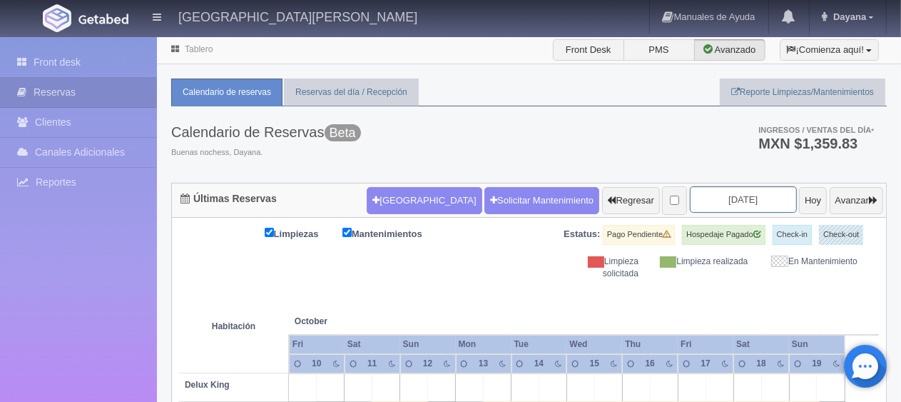
click at [733, 199] on input "2025-10-12" at bounding box center [743, 199] width 107 height 26
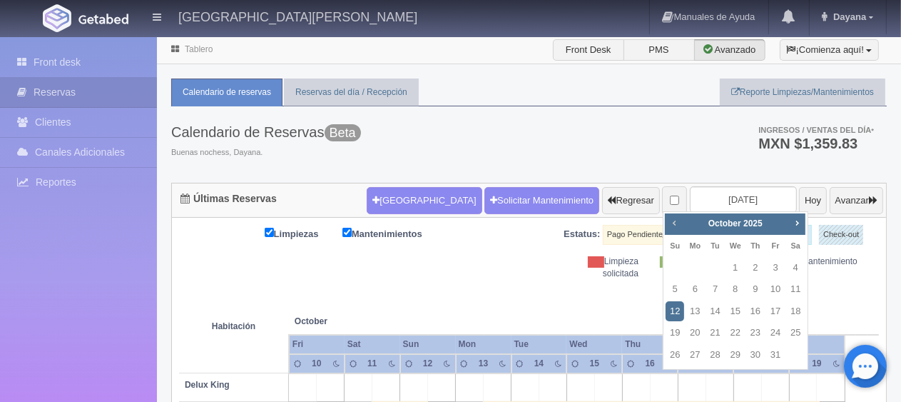
click at [668, 223] on span "Prev" at bounding box center [673, 222] width 11 height 11
click at [679, 356] on link "28" at bounding box center [675, 355] width 19 height 21
type input "[DATE]"
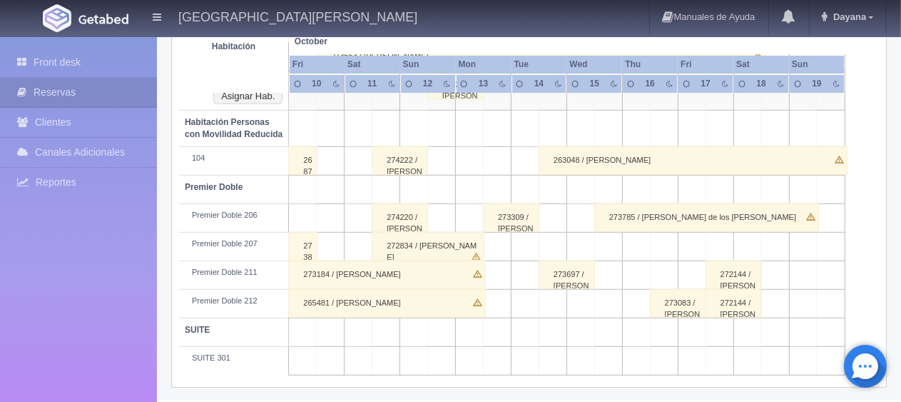
scroll to position [716, 0]
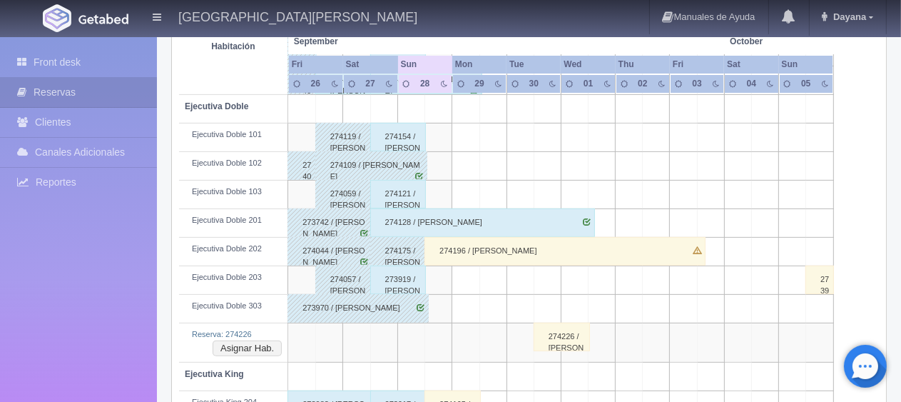
scroll to position [464, 0]
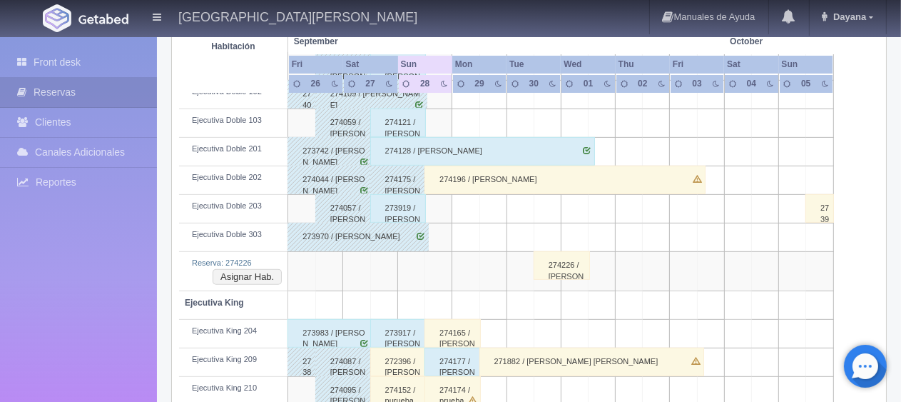
click at [567, 268] on div "274226 / [PERSON_NAME]" at bounding box center [562, 265] width 56 height 29
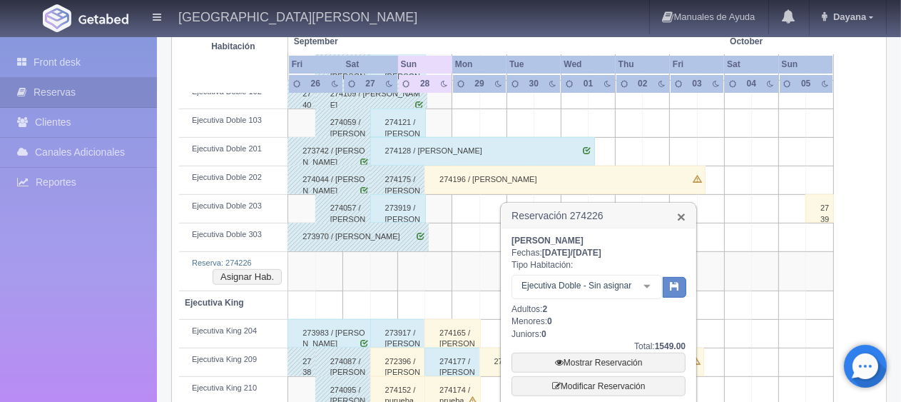
click at [683, 215] on link "×" at bounding box center [681, 216] width 9 height 15
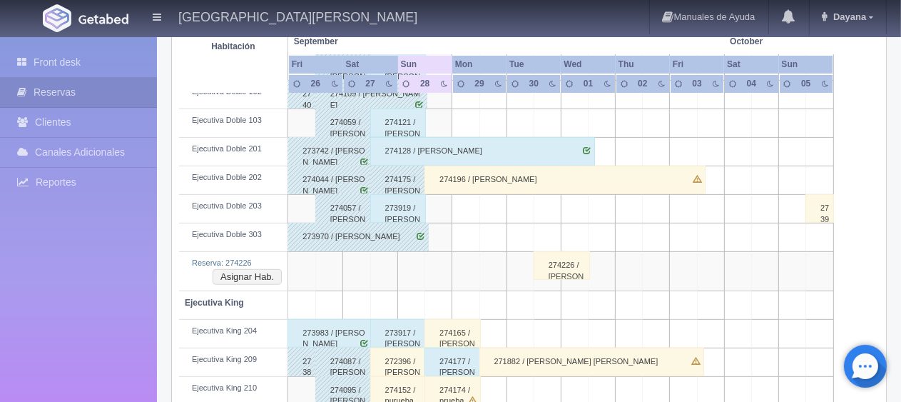
scroll to position [392, 0]
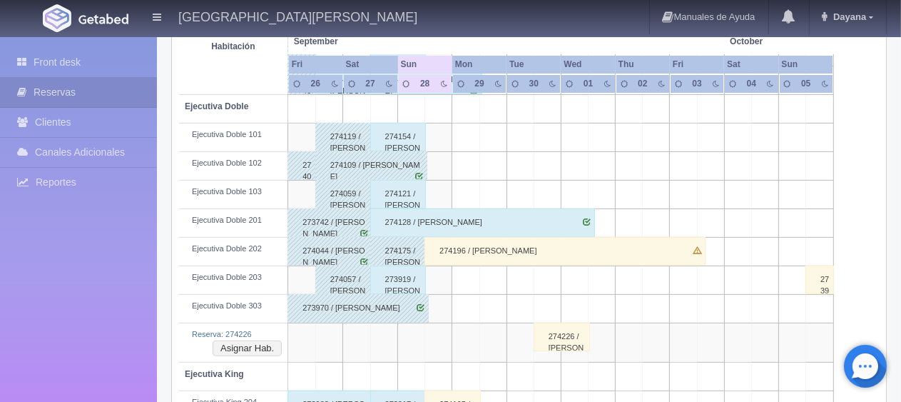
click at [567, 330] on div "274226 / [PERSON_NAME]" at bounding box center [562, 336] width 56 height 29
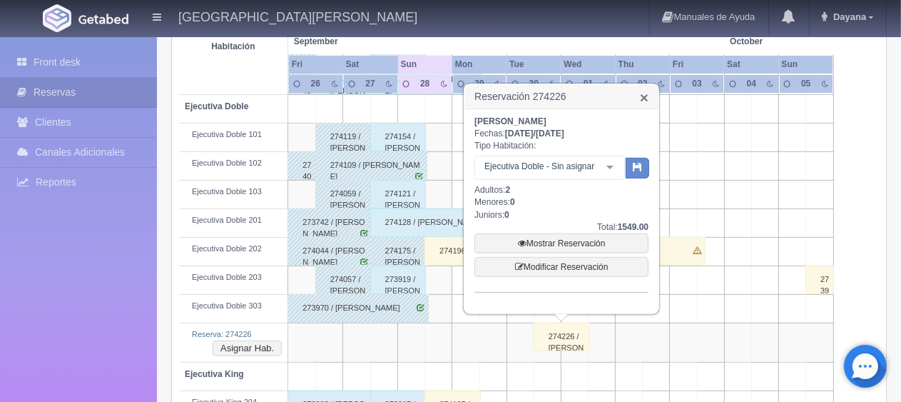
click at [642, 98] on link "×" at bounding box center [644, 97] width 9 height 15
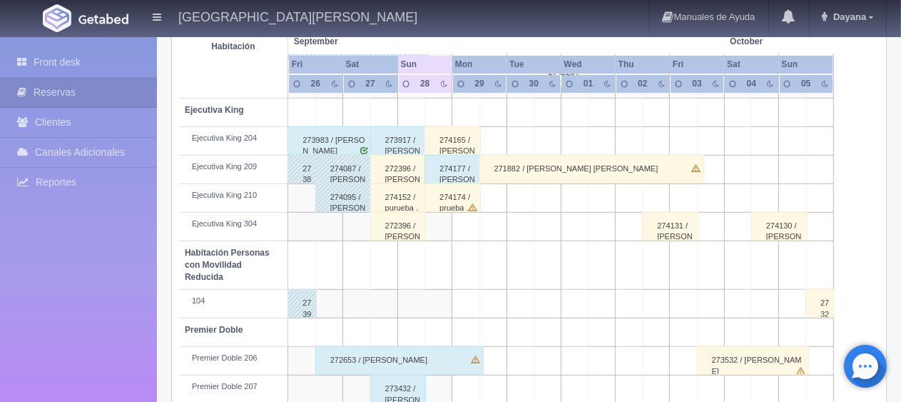
scroll to position [585, 0]
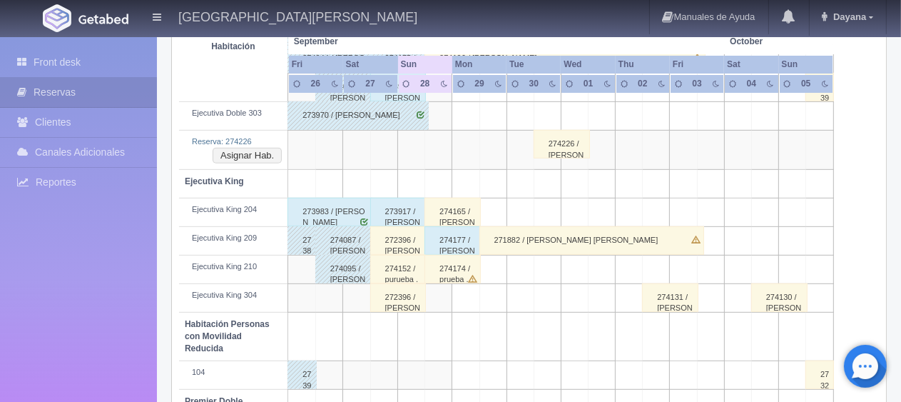
click at [442, 213] on div "274165 / [PERSON_NAME]" at bounding box center [452, 212] width 56 height 29
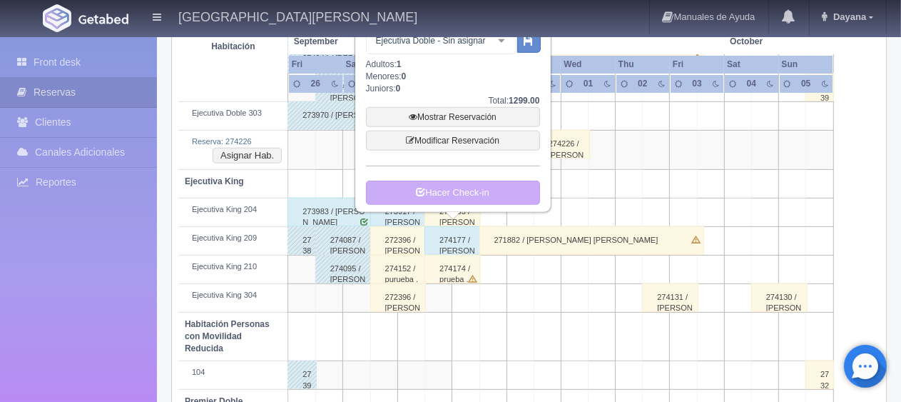
scroll to position [442, 0]
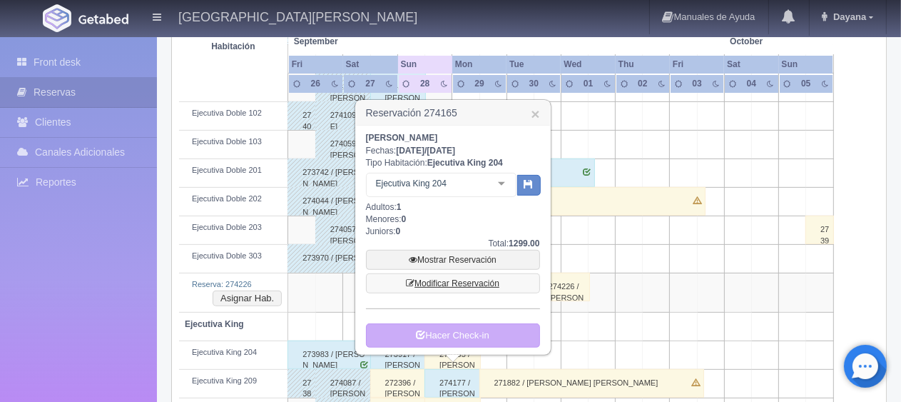
click at [477, 278] on link "Modificar Reservación" at bounding box center [453, 283] width 174 height 20
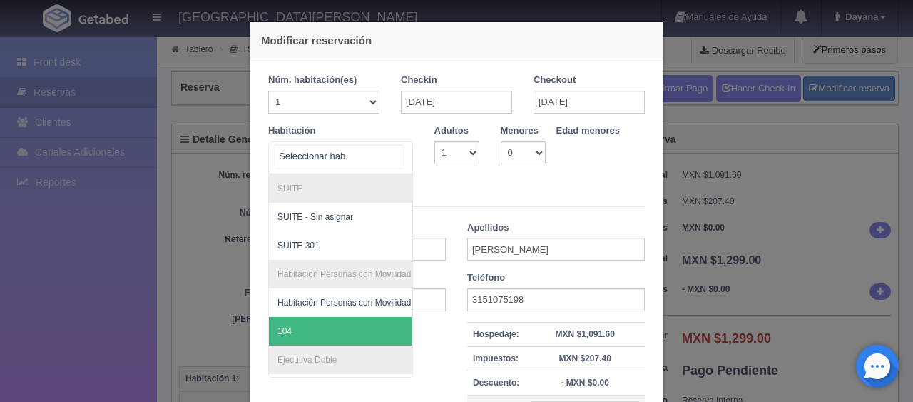
scroll to position [285, 0]
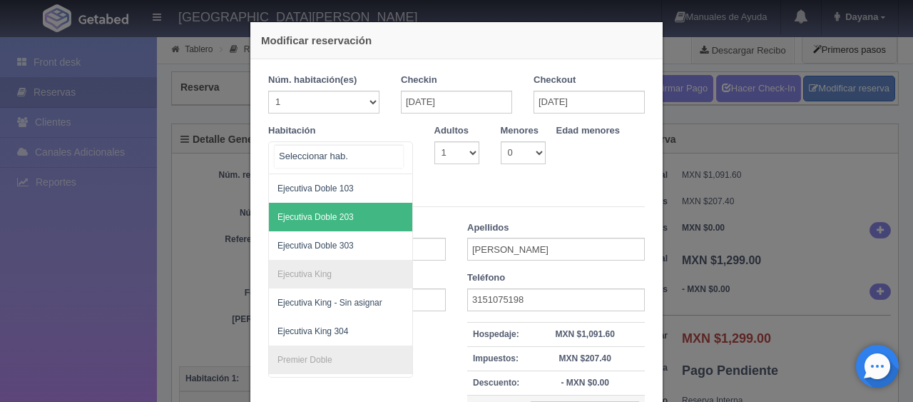
click at [357, 218] on span "Ejecutiva Doble 203" at bounding box center [389, 217] width 240 height 29
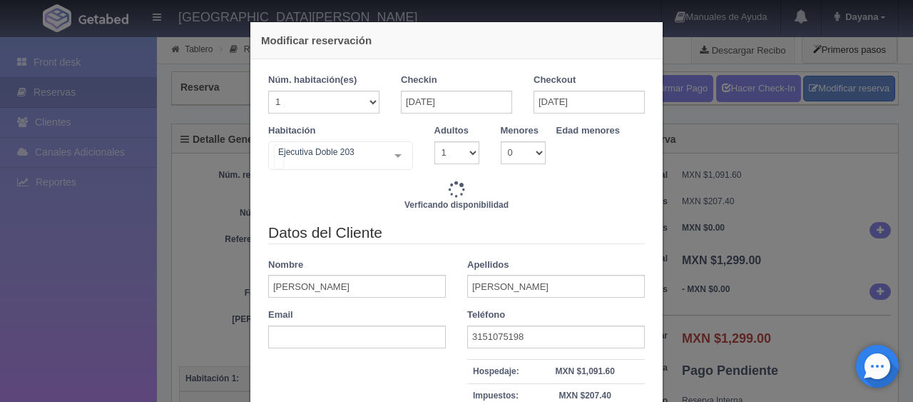
drag, startPoint x: 391, startPoint y: 164, endPoint x: 390, endPoint y: 183, distance: 18.6
click at [391, 164] on div at bounding box center [398, 155] width 29 height 27
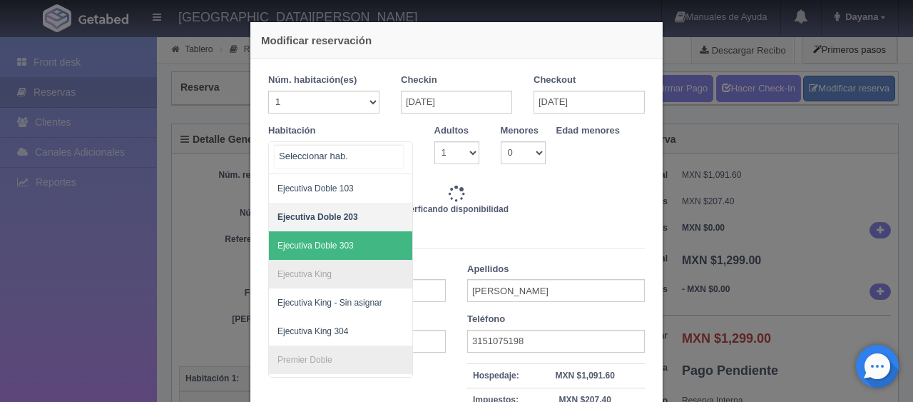
click at [352, 209] on span "Ejecutiva Doble 203" at bounding box center [389, 217] width 240 height 29
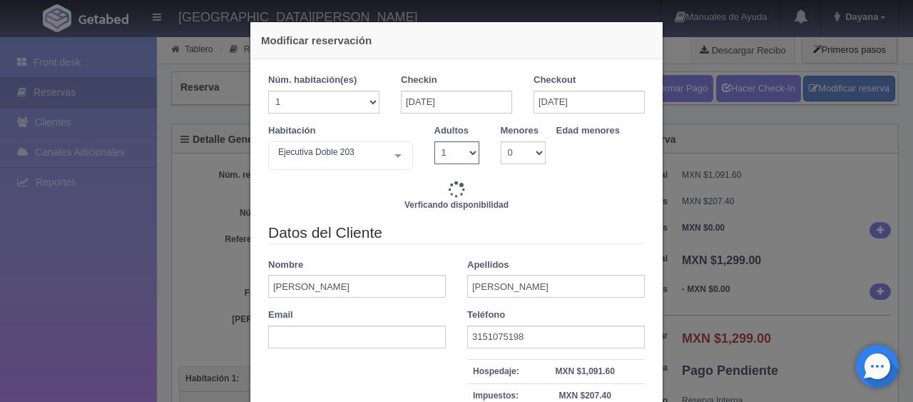
click at [447, 148] on select "1 2 3 4 5 6 7 8 9 10" at bounding box center [456, 152] width 45 height 23
click at [468, 97] on input "[DATE]" at bounding box center [456, 102] width 111 height 23
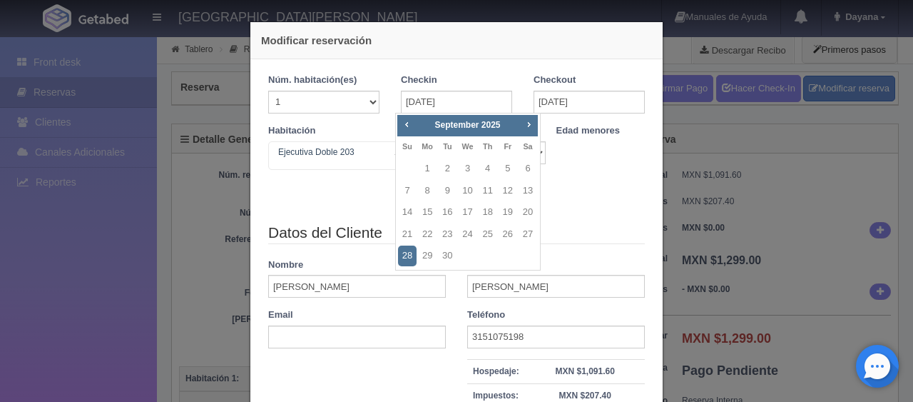
click at [407, 251] on link "28" at bounding box center [407, 255] width 19 height 21
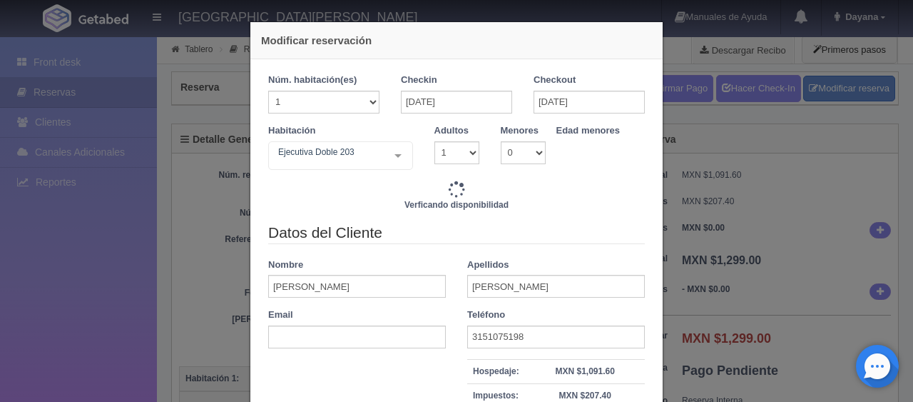
type input "1299.00"
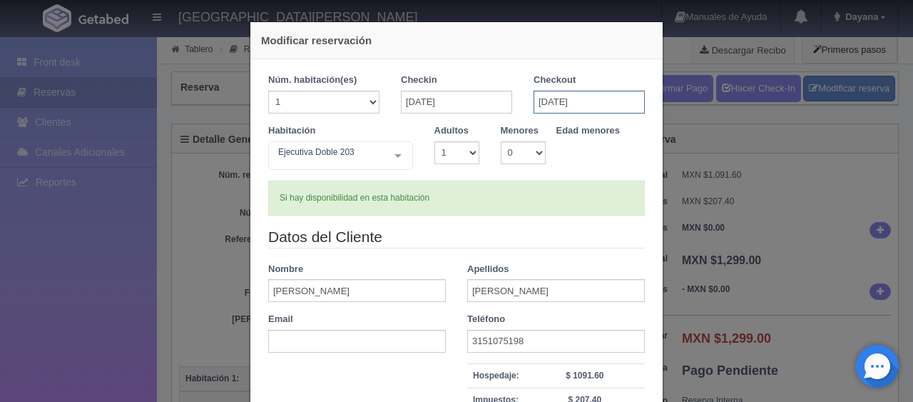
click at [562, 106] on input "[DATE]" at bounding box center [589, 102] width 111 height 23
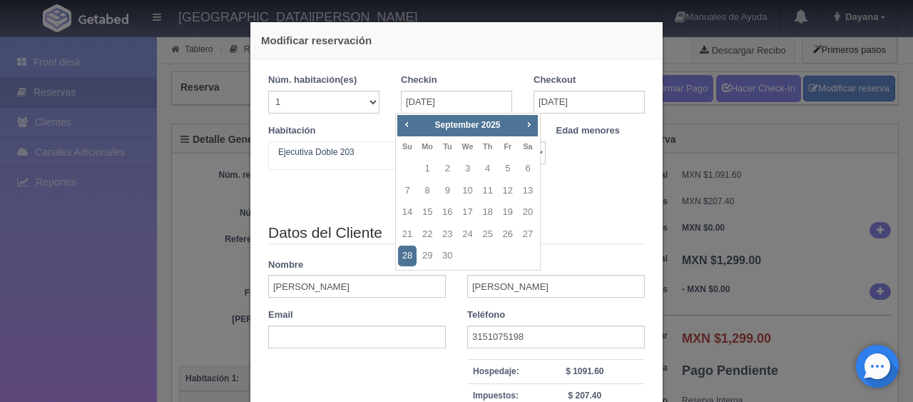
click at [402, 253] on link "28" at bounding box center [407, 255] width 19 height 21
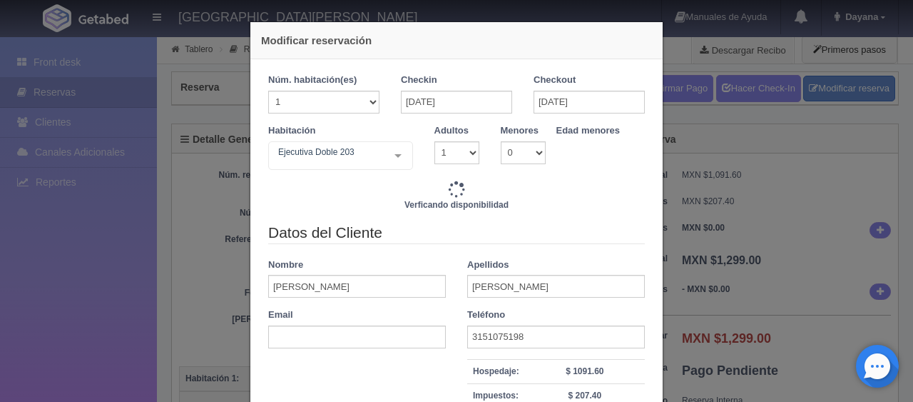
scroll to position [178, 0]
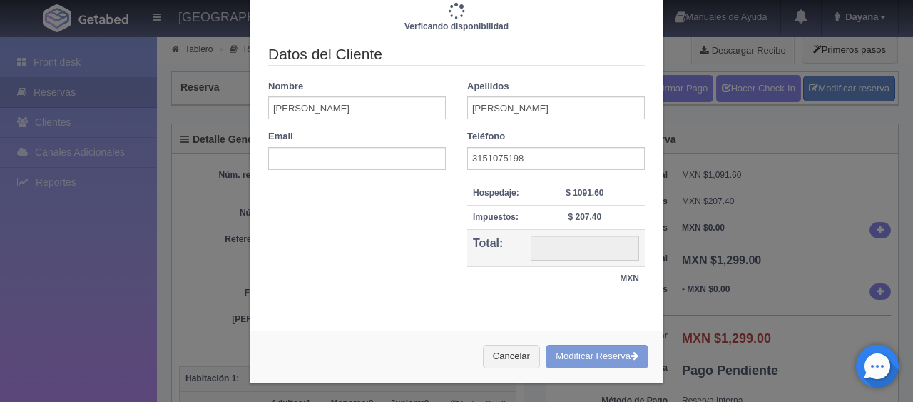
type input "1299.00"
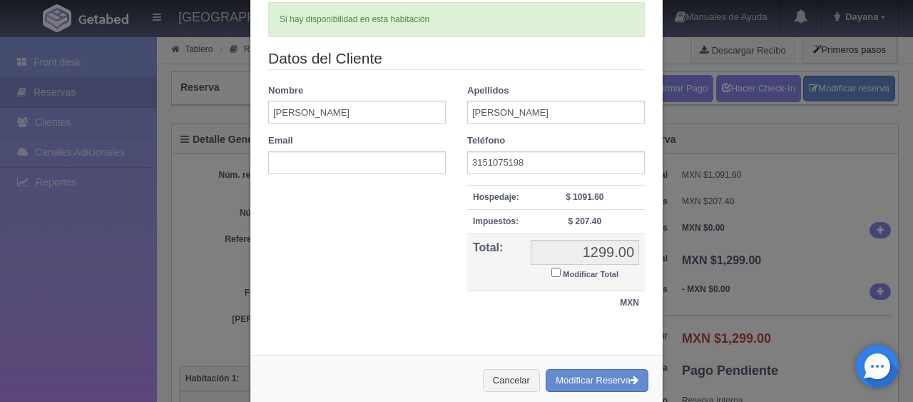
click at [564, 271] on small "Modificar Total" at bounding box center [591, 274] width 56 height 9
click at [561, 271] on input "Modificar Total" at bounding box center [555, 272] width 9 height 9
checkbox input "true"
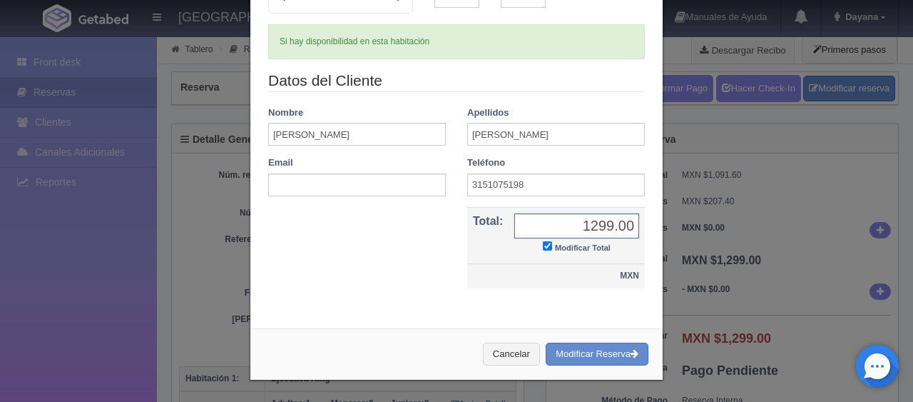
scroll to position [154, 0]
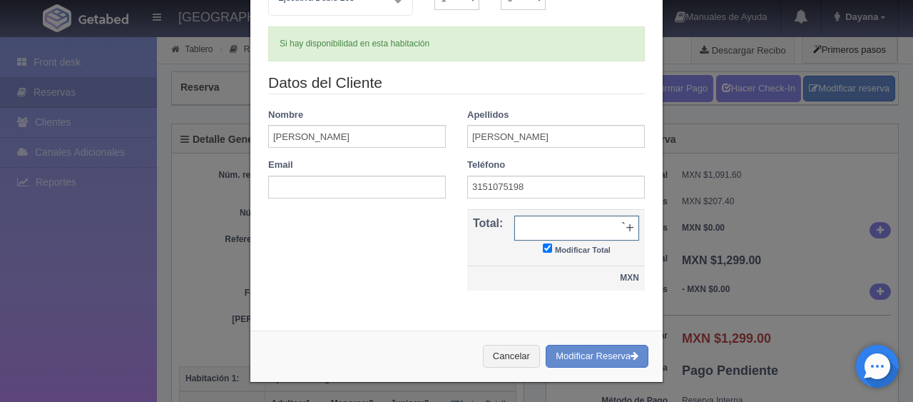
type input "`"
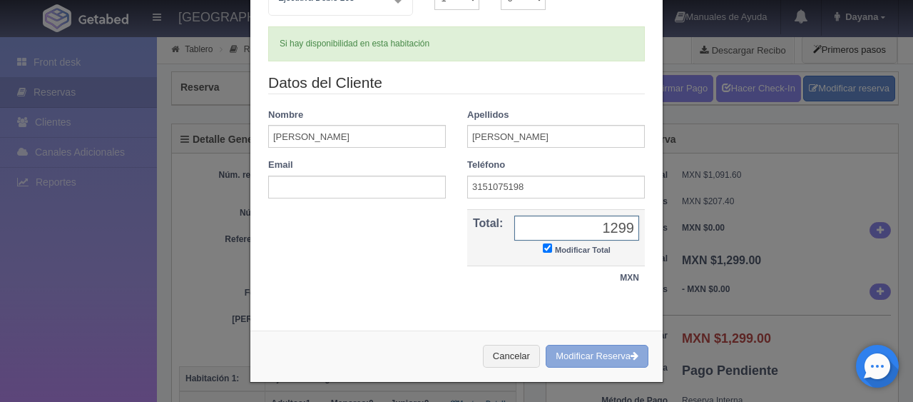
type input "1299.00"
drag, startPoint x: 602, startPoint y: 356, endPoint x: 497, endPoint y: 44, distance: 328.9
click at [604, 356] on button "Modificar Reserva" at bounding box center [597, 357] width 103 height 24
click at [579, 350] on button "Modificar Reserva" at bounding box center [597, 357] width 103 height 24
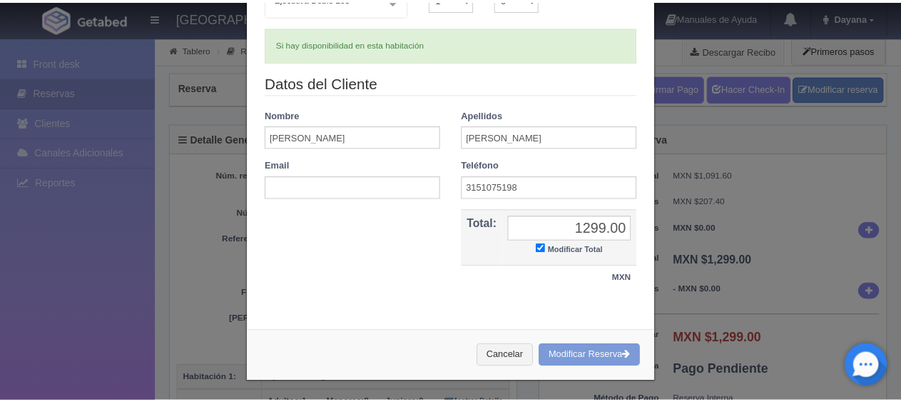
scroll to position [0, 0]
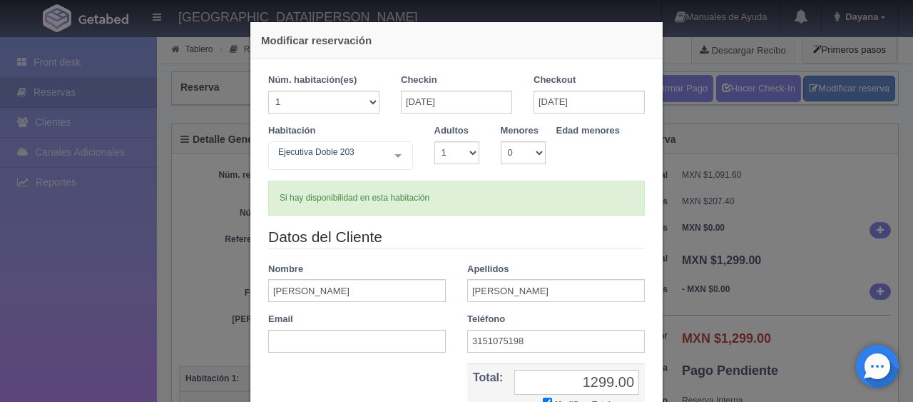
click at [856, 183] on div "Modificar reservación Núm. habitación(es) 1 2 3 4 5 6 7 8 9 10 11 12 13 14 15 1…" at bounding box center [456, 201] width 913 height 402
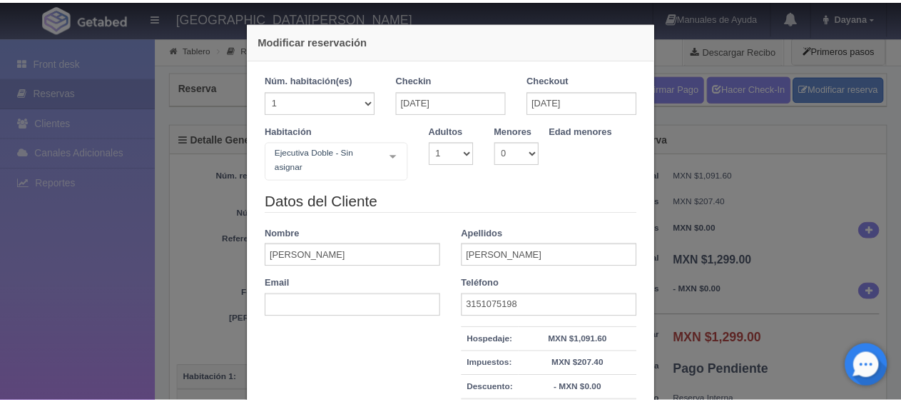
scroll to position [171, 0]
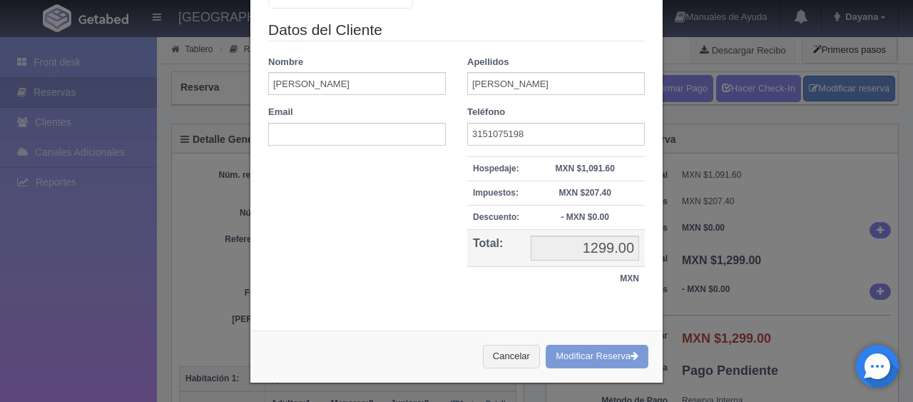
click at [789, 215] on div "Modificar reservación Núm. habitación(es) 1 2 3 4 5 6 7 8 9 10 11 12 13 14 15 1…" at bounding box center [456, 201] width 913 height 402
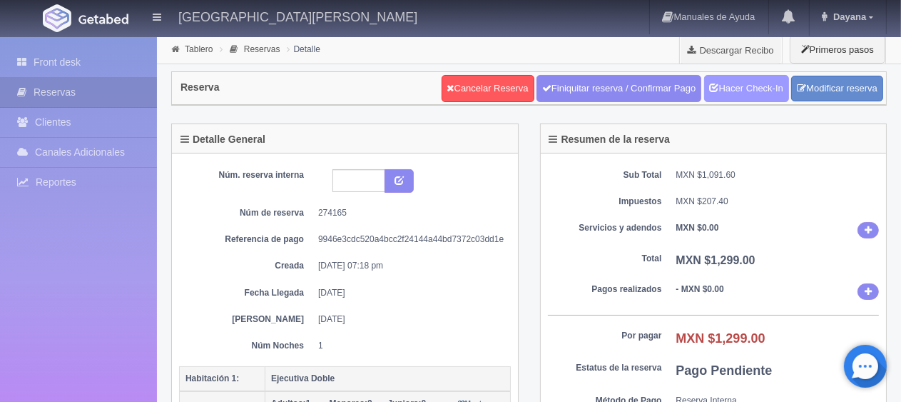
click at [766, 91] on link "Hacer Check-In" at bounding box center [746, 88] width 85 height 27
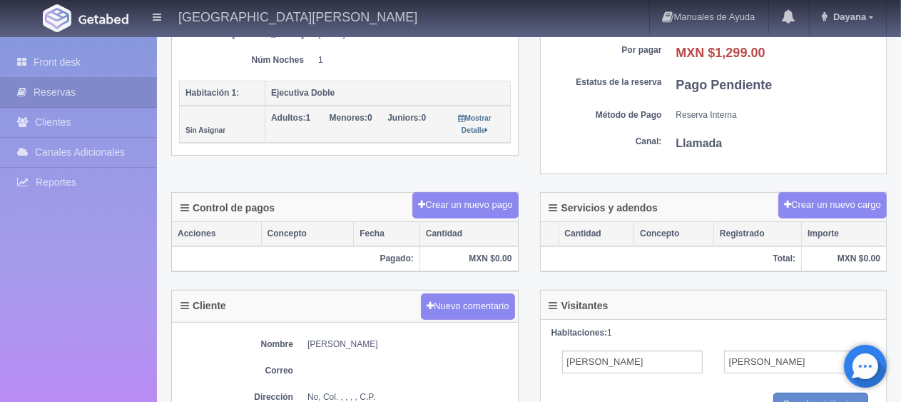
click at [357, 168] on div "Detalle General Núm. reserva interna Núm de reserva 274165 Referencia de pago 9…" at bounding box center [345, 6] width 369 height 336
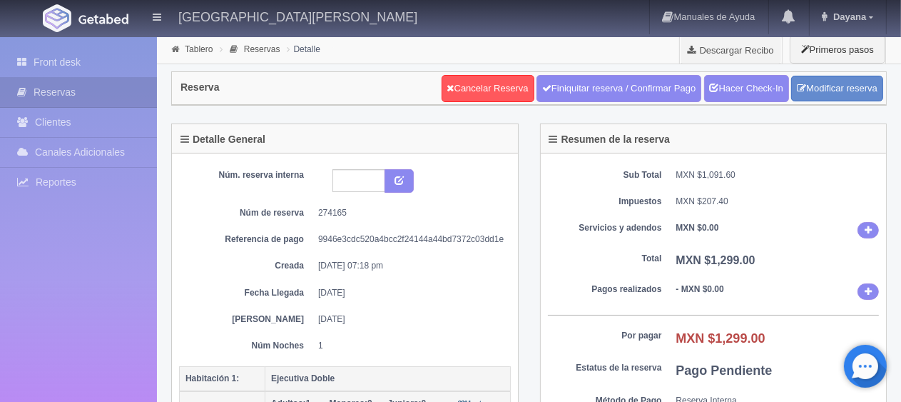
scroll to position [214, 0]
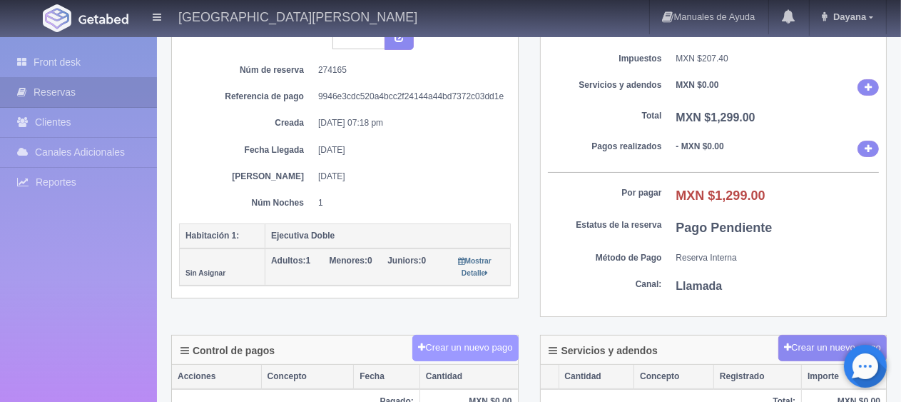
scroll to position [214, 0]
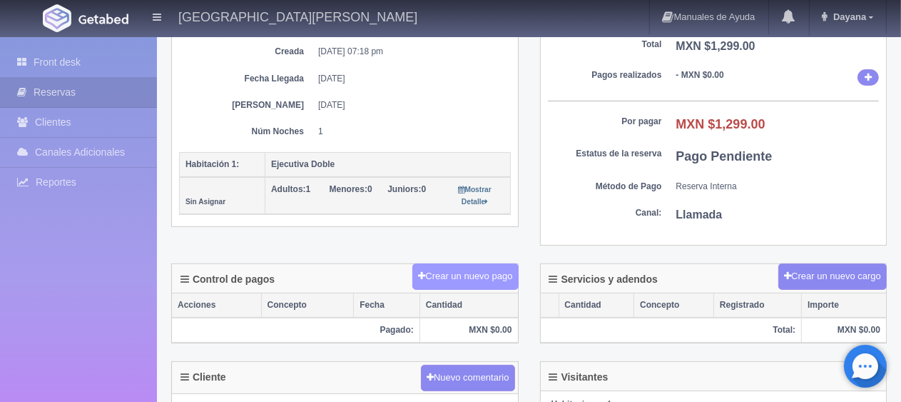
click at [465, 270] on button "Crear un nuevo pago" at bounding box center [465, 276] width 106 height 26
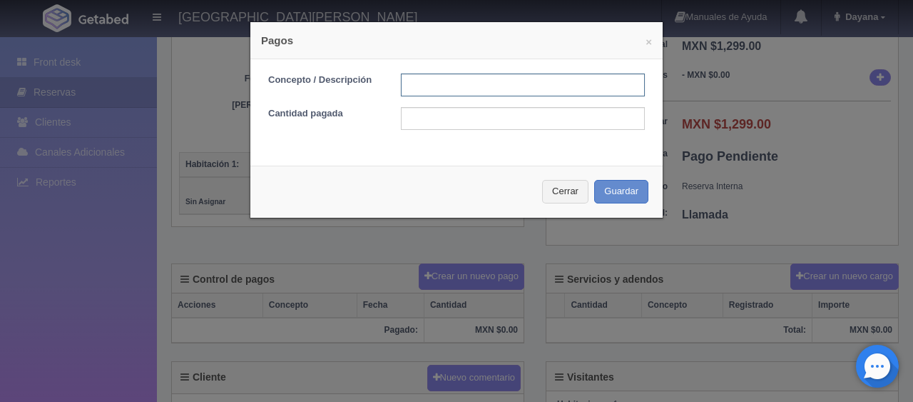
click at [462, 76] on input "text" at bounding box center [523, 84] width 244 height 23
click at [451, 118] on input "text" at bounding box center [523, 118] width 244 height 23
click at [476, 84] on input "text" at bounding box center [523, 84] width 244 height 23
click at [425, 121] on input "text" at bounding box center [523, 118] width 244 height 23
click at [452, 84] on input "text" at bounding box center [523, 84] width 244 height 23
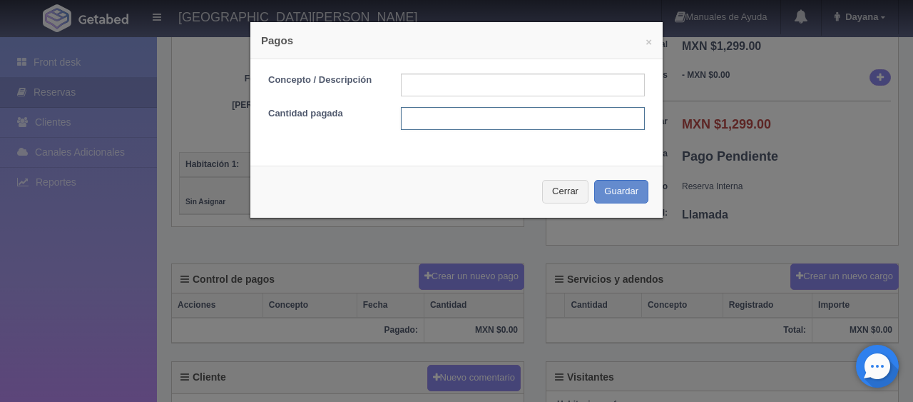
click at [434, 121] on input "text" at bounding box center [523, 118] width 244 height 23
click at [451, 84] on input "text" at bounding box center [523, 84] width 244 height 23
click at [431, 117] on input "text" at bounding box center [523, 118] width 244 height 23
click at [448, 84] on input "text" at bounding box center [523, 84] width 244 height 23
click at [433, 127] on input "text" at bounding box center [523, 118] width 244 height 23
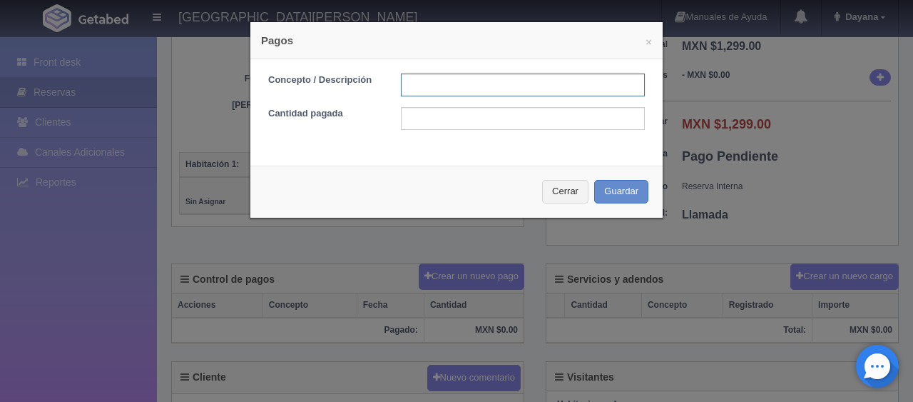
click at [457, 83] on input "text" at bounding box center [523, 84] width 244 height 23
drag, startPoint x: 428, startPoint y: 122, endPoint x: 462, endPoint y: 88, distance: 47.4
click at [428, 122] on input "text" at bounding box center [523, 118] width 244 height 23
drag, startPoint x: 462, startPoint y: 83, endPoint x: 464, endPoint y: 93, distance: 10.8
click at [462, 83] on input "text" at bounding box center [523, 84] width 244 height 23
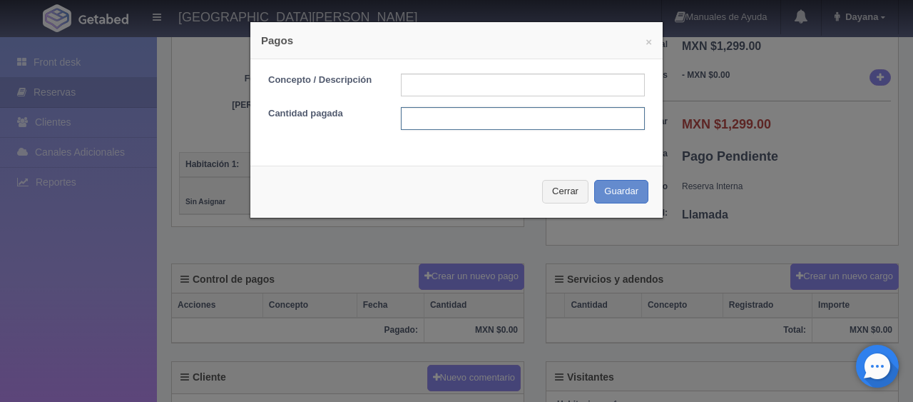
drag, startPoint x: 434, startPoint y: 121, endPoint x: 439, endPoint y: 113, distance: 8.9
click at [434, 121] on input "text" at bounding box center [523, 118] width 244 height 23
click at [447, 85] on input "text" at bounding box center [523, 84] width 244 height 23
click at [434, 121] on input "text" at bounding box center [523, 118] width 244 height 23
click at [454, 93] on input "text" at bounding box center [523, 84] width 244 height 23
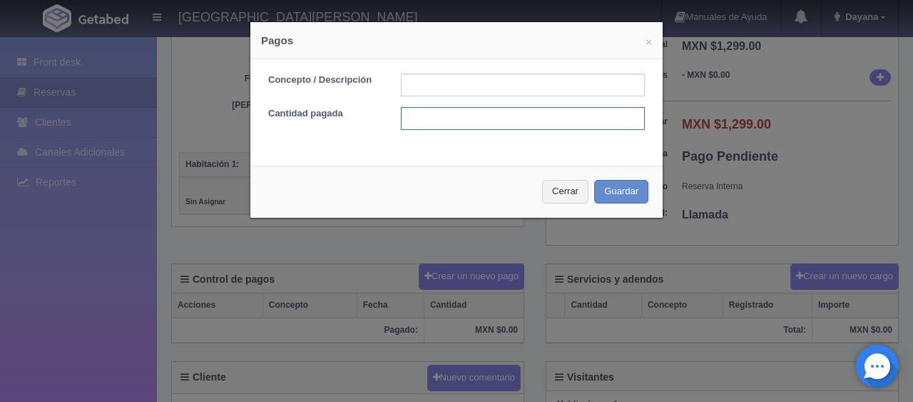
click at [423, 123] on input "text" at bounding box center [523, 118] width 244 height 23
click at [439, 76] on input "text" at bounding box center [523, 84] width 244 height 23
click at [421, 116] on input "text" at bounding box center [523, 118] width 244 height 23
click at [422, 125] on input "text" at bounding box center [523, 118] width 244 height 23
click at [448, 84] on input "text" at bounding box center [523, 84] width 244 height 23
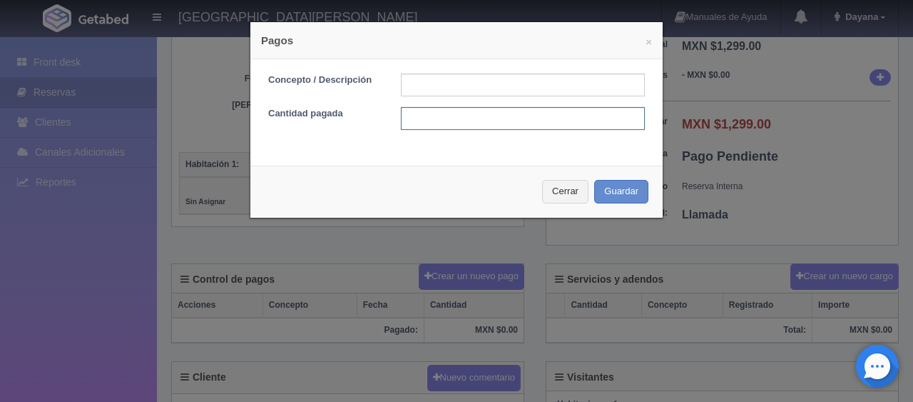
click at [439, 123] on input "text" at bounding box center [523, 118] width 244 height 23
click at [459, 73] on input "text" at bounding box center [523, 84] width 244 height 23
click at [436, 116] on input "text" at bounding box center [523, 118] width 244 height 23
click at [559, 203] on div "Cerrar Guardar" at bounding box center [456, 192] width 412 height 52
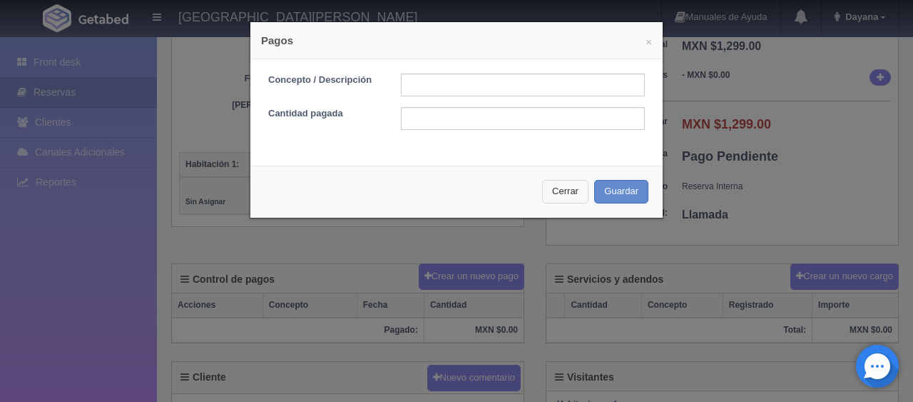
click at [552, 201] on button "Cerrar" at bounding box center [565, 192] width 46 height 24
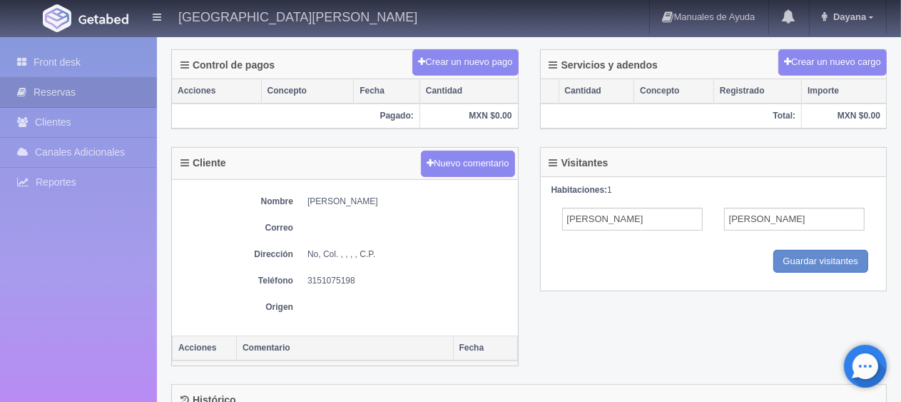
scroll to position [285, 0]
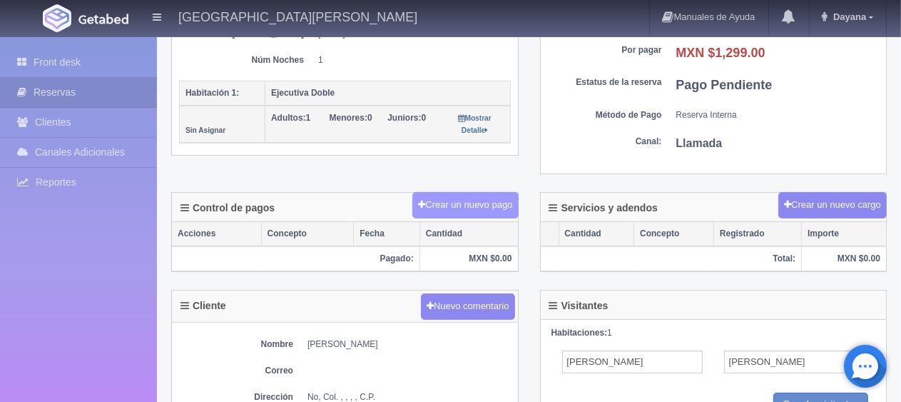
click at [481, 198] on button "Crear un nuevo pago" at bounding box center [465, 205] width 106 height 26
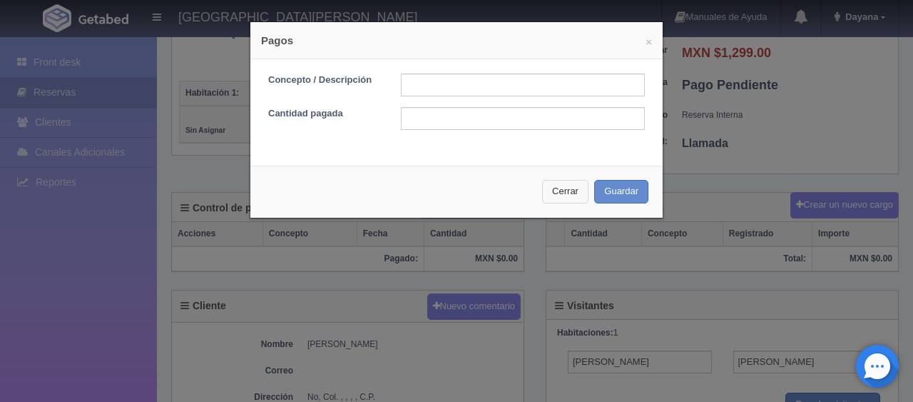
click at [564, 197] on button "Cerrar" at bounding box center [565, 192] width 46 height 24
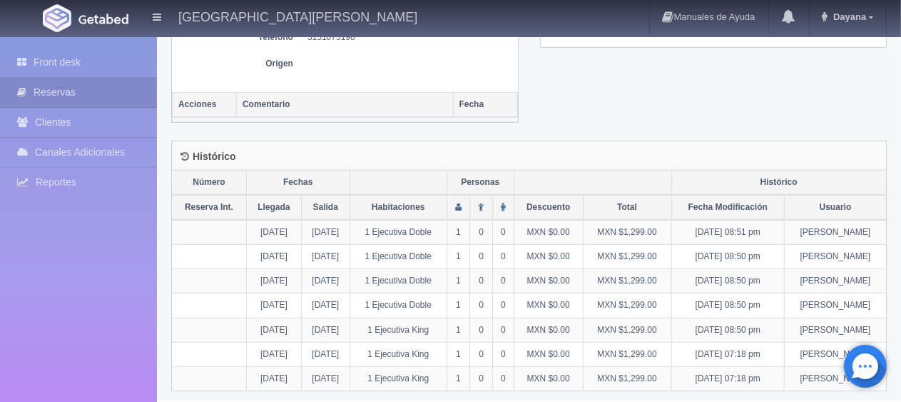
scroll to position [243, 0]
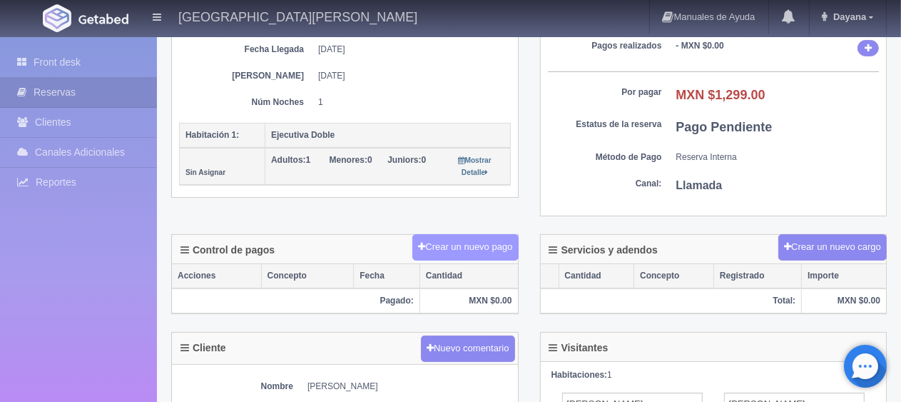
click at [457, 237] on button "Crear un nuevo pago" at bounding box center [465, 247] width 106 height 26
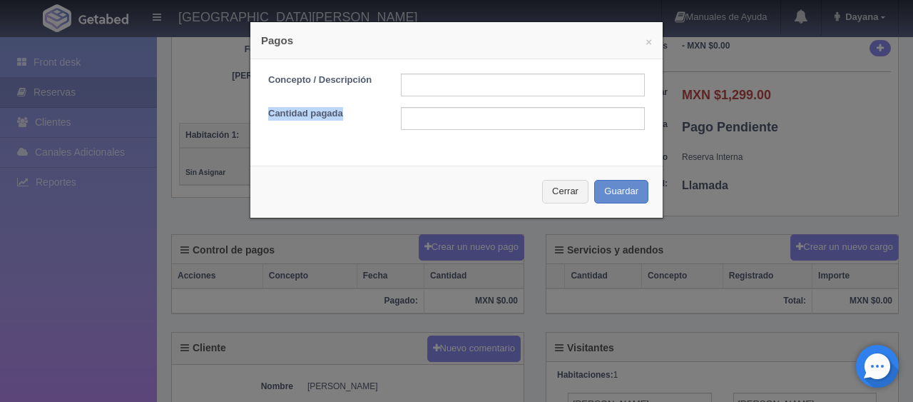
click at [485, 96] on form "Concepto / Descripción Cantidad pagada" at bounding box center [456, 101] width 377 height 56
click at [488, 83] on input "text" at bounding box center [523, 84] width 244 height 23
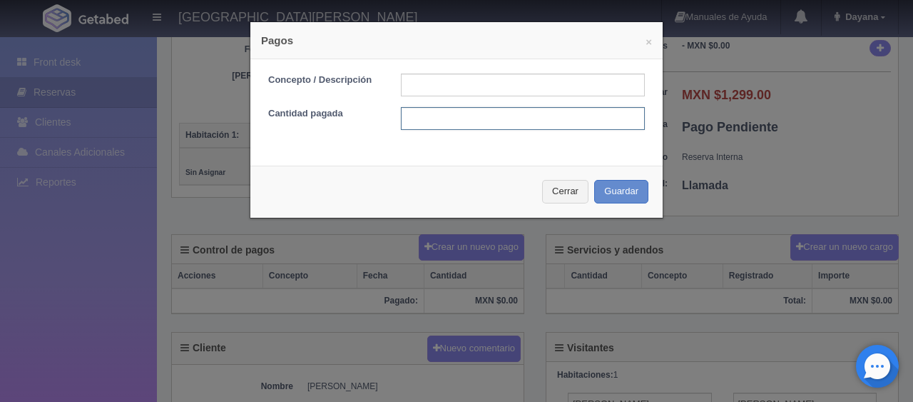
click at [437, 118] on input "text" at bounding box center [523, 118] width 244 height 23
click at [469, 85] on input "text" at bounding box center [523, 84] width 244 height 23
click at [439, 118] on input "text" at bounding box center [523, 118] width 244 height 23
click at [494, 75] on input "text" at bounding box center [523, 84] width 244 height 23
click at [414, 129] on input "text" at bounding box center [523, 118] width 244 height 23
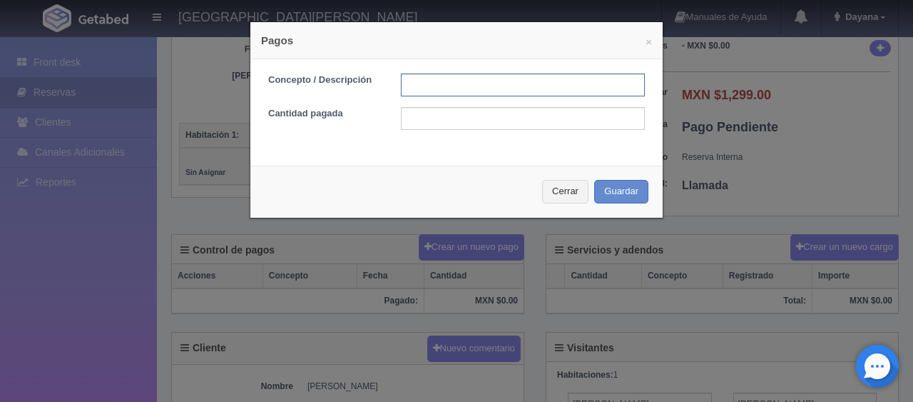
click at [460, 87] on input "text" at bounding box center [523, 84] width 244 height 23
click at [427, 134] on div "Concepto / Descripción Cantidad pagada" at bounding box center [456, 107] width 412 height 96
click at [434, 115] on input "text" at bounding box center [523, 118] width 244 height 23
click at [450, 85] on input "text" at bounding box center [523, 84] width 244 height 23
click at [432, 115] on input "text" at bounding box center [523, 118] width 244 height 23
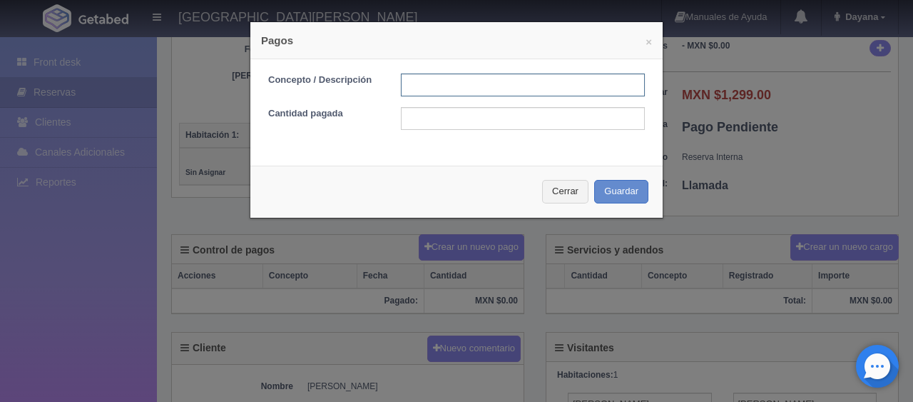
drag, startPoint x: 442, startPoint y: 90, endPoint x: 439, endPoint y: 100, distance: 10.4
click at [442, 90] on input "text" at bounding box center [523, 84] width 244 height 23
click at [444, 114] on input "text" at bounding box center [523, 118] width 244 height 23
click at [452, 81] on input "text" at bounding box center [523, 84] width 244 height 23
click at [391, 144] on div "Concepto / Descripción Cantidad pagada" at bounding box center [456, 107] width 412 height 96
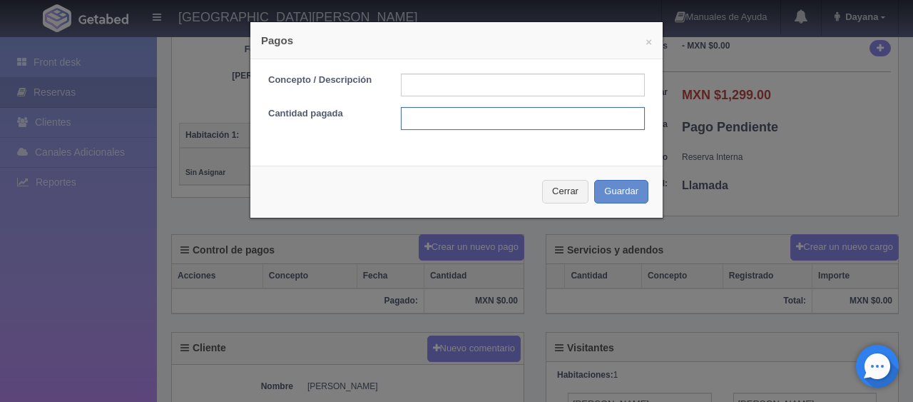
click at [412, 123] on input "text" at bounding box center [523, 118] width 244 height 23
click at [548, 195] on button "Cerrar" at bounding box center [565, 192] width 46 height 24
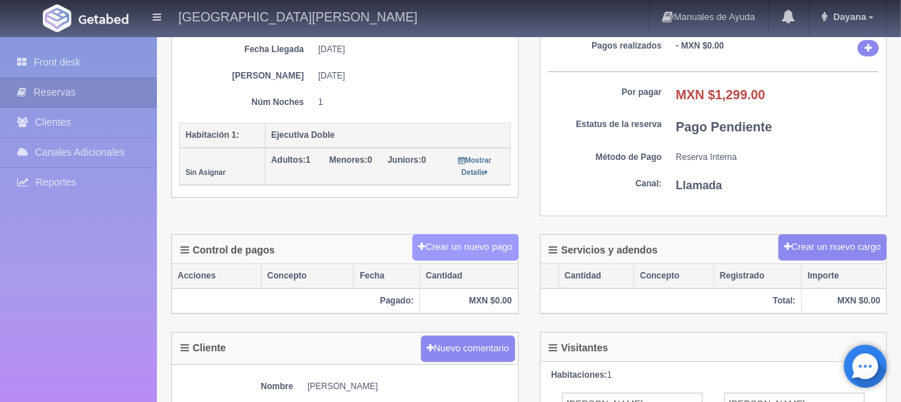
click at [471, 248] on button "Crear un nuevo pago" at bounding box center [465, 247] width 106 height 26
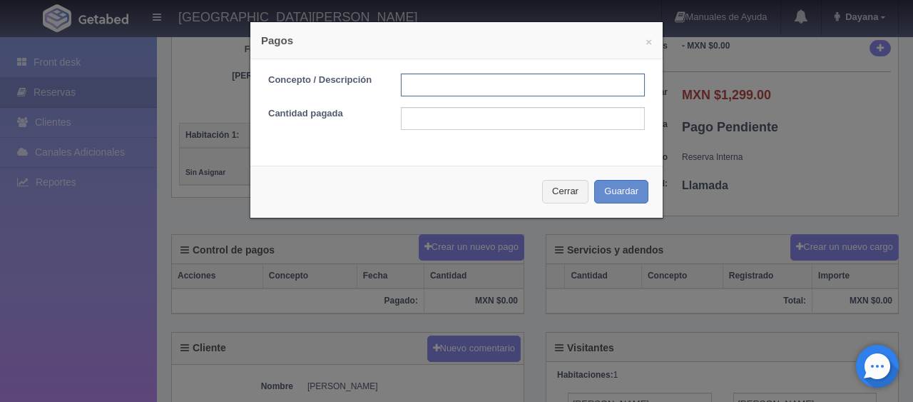
click at [467, 81] on input "text" at bounding box center [523, 84] width 244 height 23
click at [429, 108] on input "text" at bounding box center [523, 118] width 244 height 23
click at [437, 90] on input "text" at bounding box center [523, 84] width 244 height 23
click at [431, 118] on input "text" at bounding box center [523, 118] width 244 height 23
click at [455, 83] on input "text" at bounding box center [523, 84] width 244 height 23
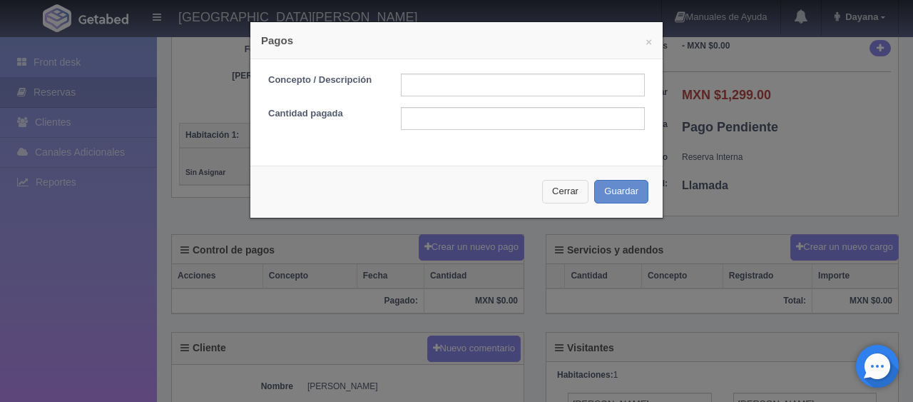
click at [579, 198] on button "Cerrar" at bounding box center [565, 192] width 46 height 24
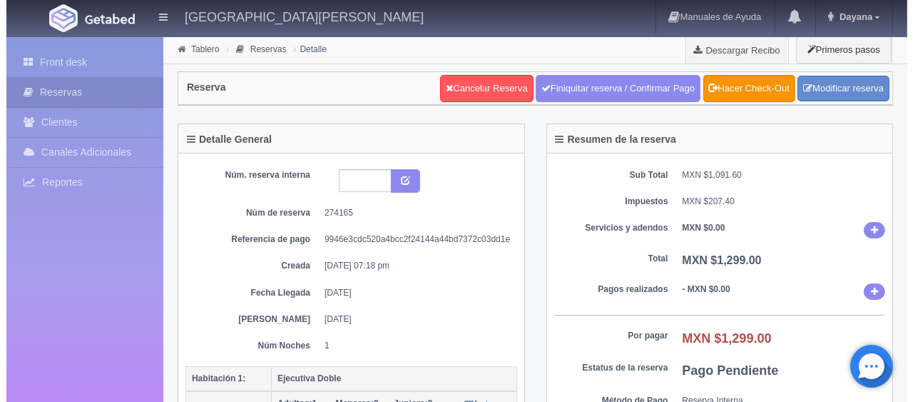
scroll to position [214, 0]
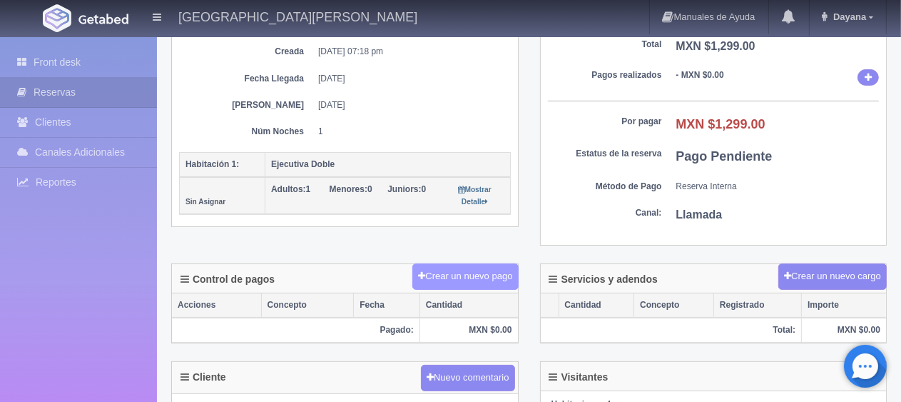
click at [469, 278] on button "Crear un nuevo pago" at bounding box center [465, 276] width 106 height 26
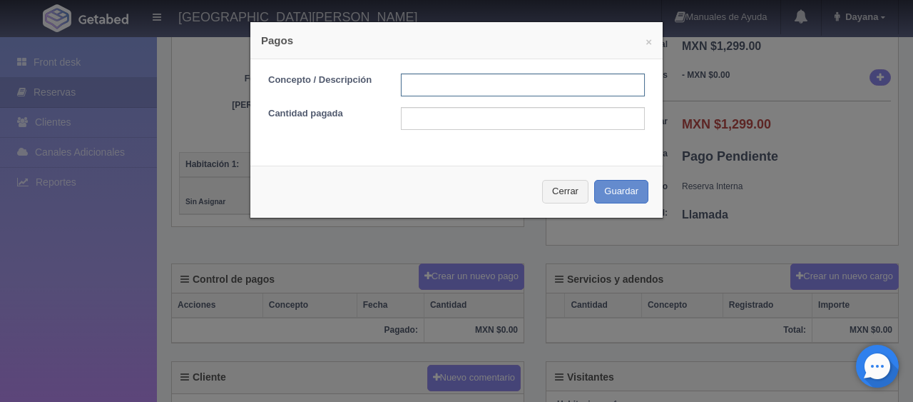
drag, startPoint x: 474, startPoint y: 84, endPoint x: 499, endPoint y: 94, distance: 26.2
click at [474, 84] on input "text" at bounding box center [523, 84] width 244 height 23
type input "Total Tarjeta"
click at [499, 130] on div "Concepto / Descripción Total Tarjeta Cantidad pagada" at bounding box center [456, 107] width 412 height 96
click at [474, 101] on form "Concepto / Descripción Total Tarjeta Cantidad pagada" at bounding box center [456, 101] width 377 height 56
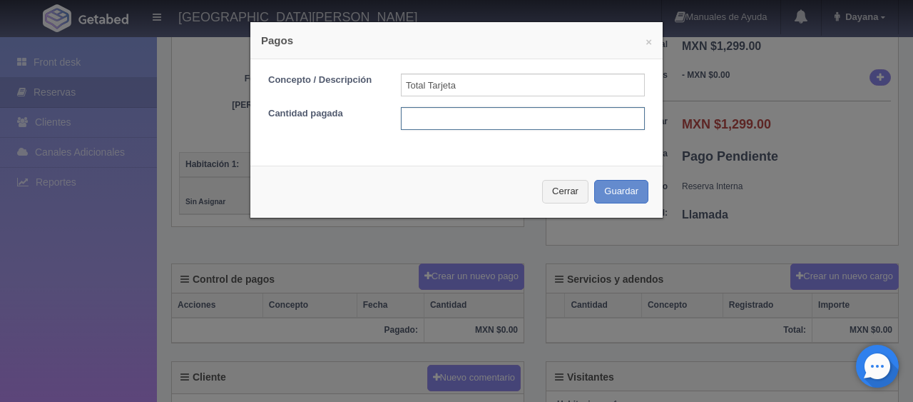
click at [464, 116] on input "text" at bounding box center [523, 118] width 244 height 23
type input "1299"
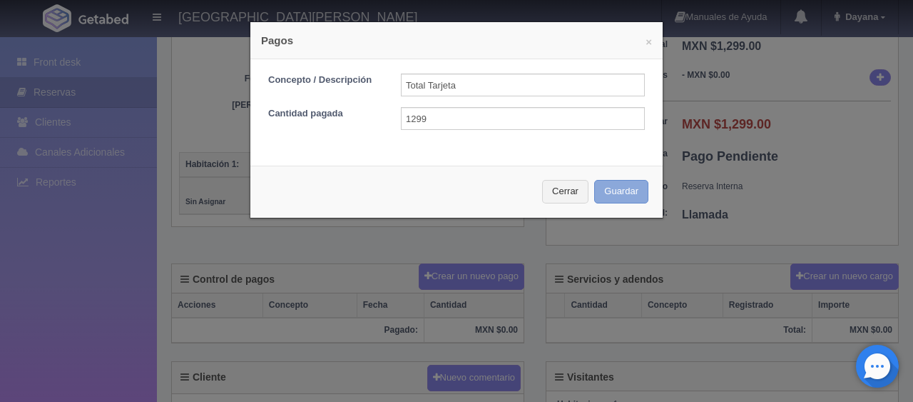
click at [594, 180] on button "Guardar" at bounding box center [621, 192] width 54 height 24
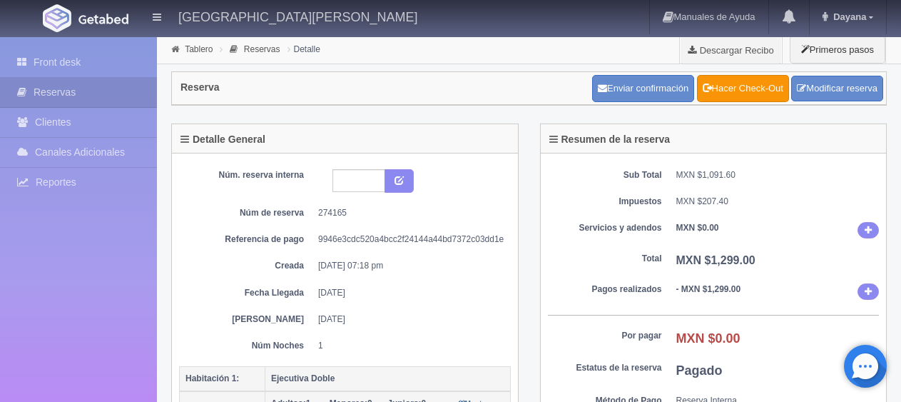
click at [711, 204] on dd "MXN $207.40" at bounding box center [777, 201] width 203 height 12
click at [55, 54] on link "Front desk" at bounding box center [78, 62] width 157 height 29
click at [12, 56] on link "Front desk" at bounding box center [78, 62] width 157 height 29
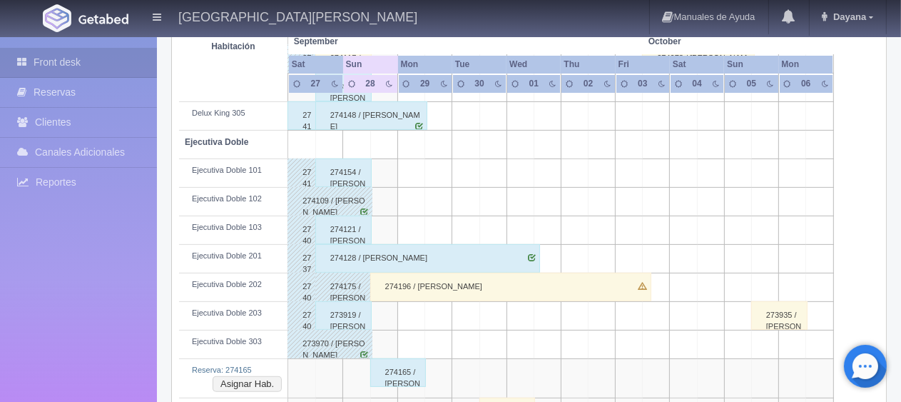
scroll to position [571, 0]
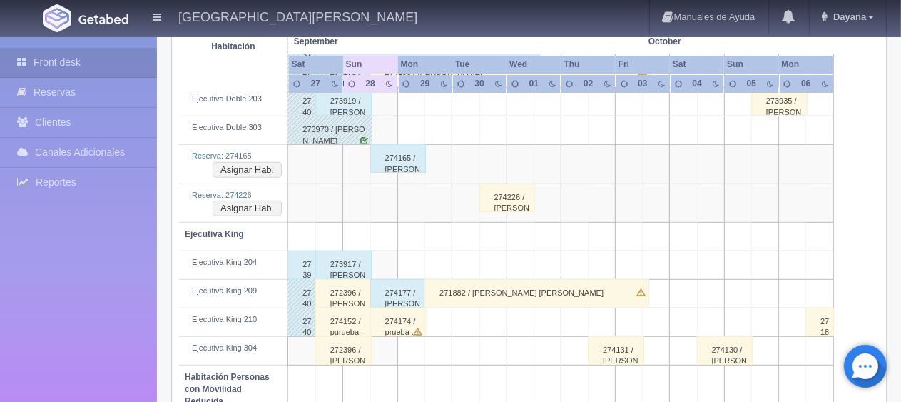
click at [398, 161] on div "274165 / [PERSON_NAME]" at bounding box center [398, 158] width 56 height 29
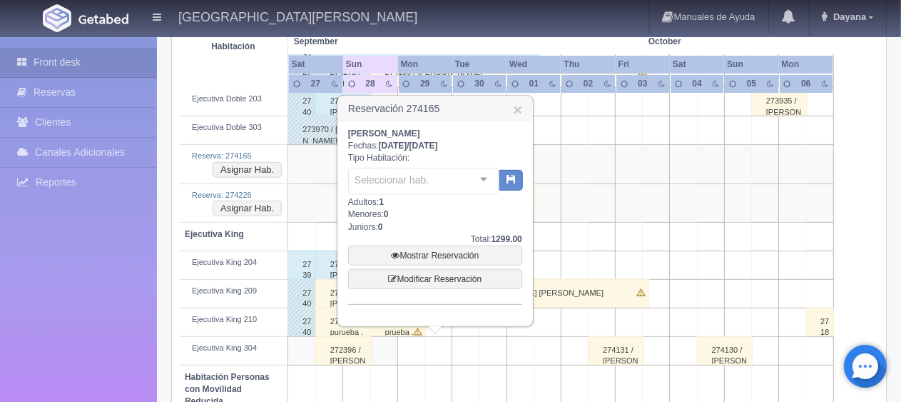
scroll to position [499, 0]
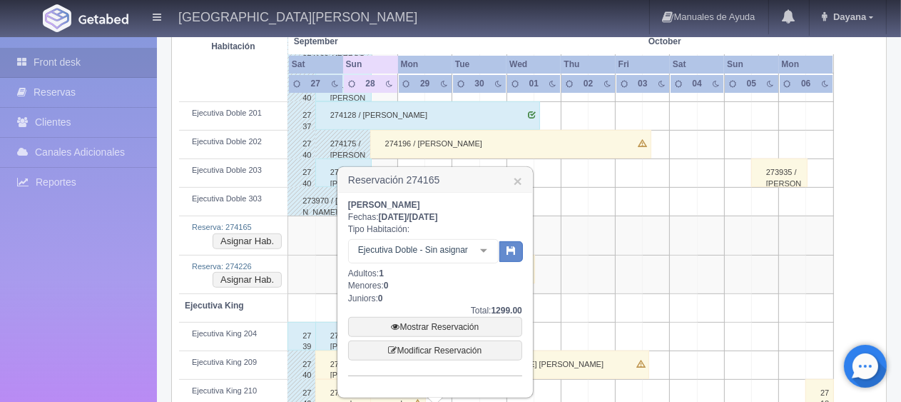
click at [409, 281] on div "Carol Lopez Fechas: 2025-09-28 / 2025-09-29 Tipo Habitación: Ejecutiva Doble - …" at bounding box center [435, 287] width 174 height 177
click at [440, 280] on div "Carol Lopez Fechas: 2025-09-28 / 2025-09-29 Tipo Habitación: Ejecutiva Doble - …" at bounding box center [435, 287] width 174 height 177
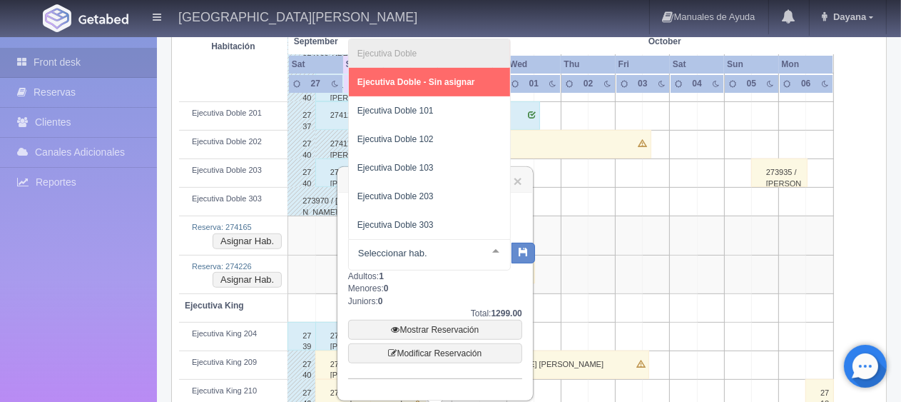
click at [425, 284] on div "Carol Lopez Fechas: 2025-09-28 / 2025-09-29 Tipo Habitación: Ejecutiva Doble Ej…" at bounding box center [435, 289] width 174 height 180
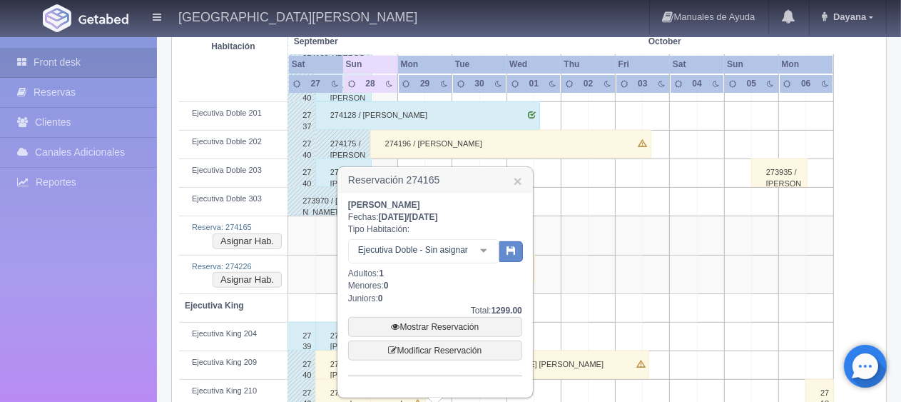
click at [444, 238] on div "Ejecutiva Doble - Sin asignar Ejecutiva Doble Ejecutiva Doble - Sin asignar Eje…" at bounding box center [435, 251] width 174 height 32
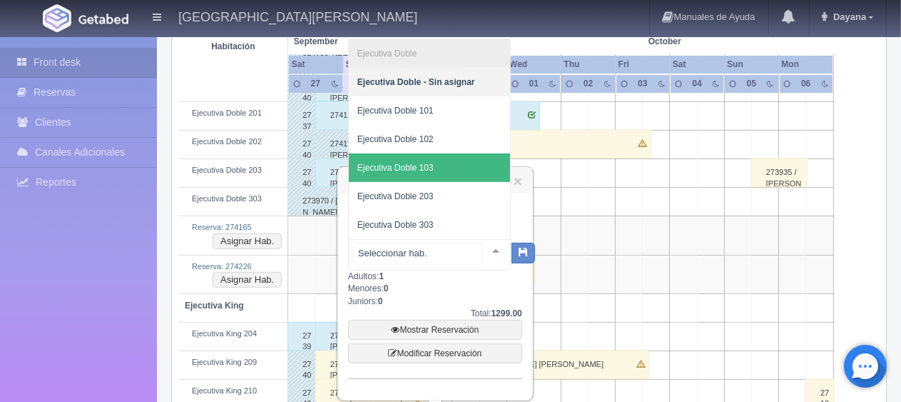
click at [448, 198] on span "Ejecutiva Doble 203" at bounding box center [429, 196] width 161 height 29
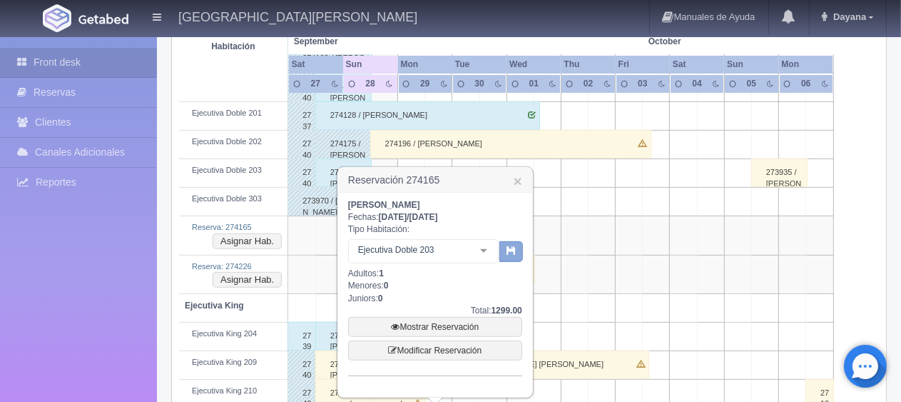
click at [511, 246] on icon "button" at bounding box center [510, 249] width 9 height 9
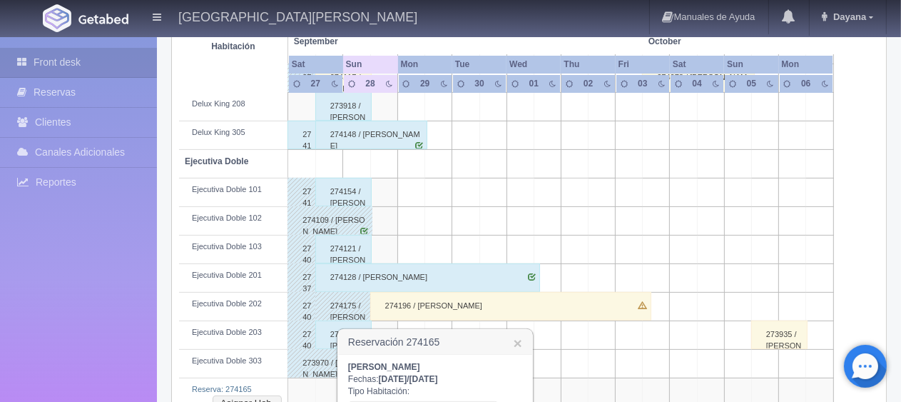
scroll to position [0, 0]
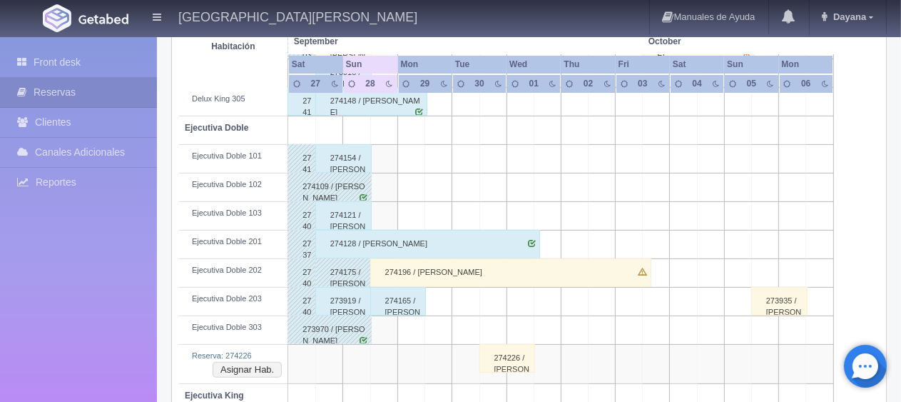
scroll to position [442, 0]
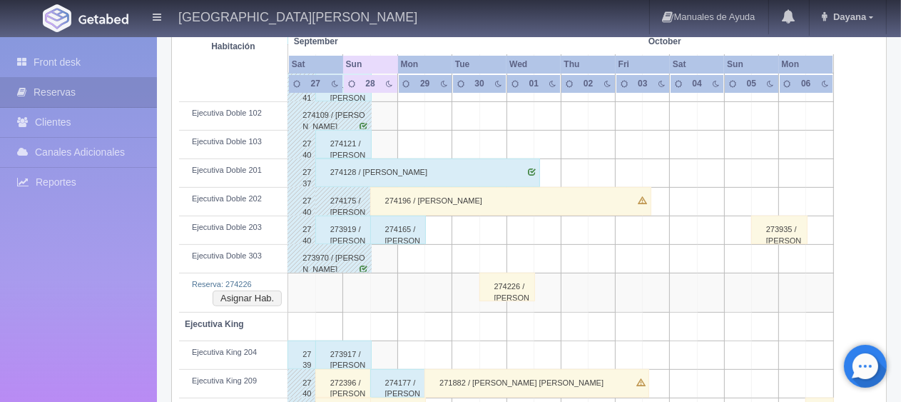
click at [517, 281] on div "274226 / [PERSON_NAME]" at bounding box center [507, 287] width 56 height 29
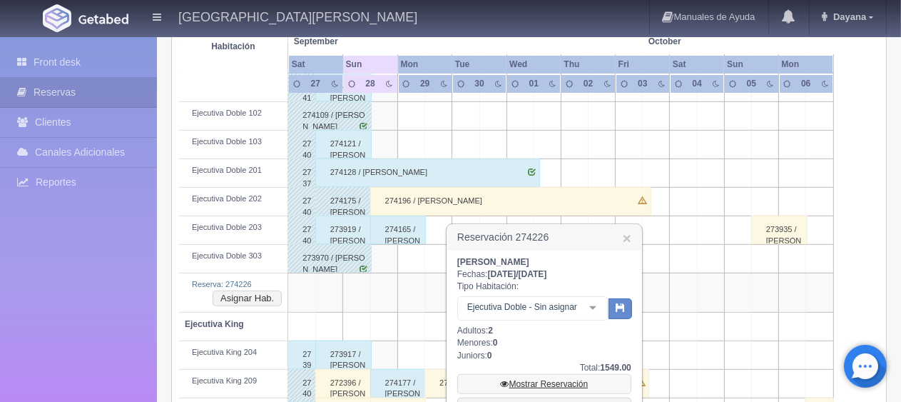
click at [528, 375] on link "Mostrar Reservación" at bounding box center [544, 384] width 174 height 20
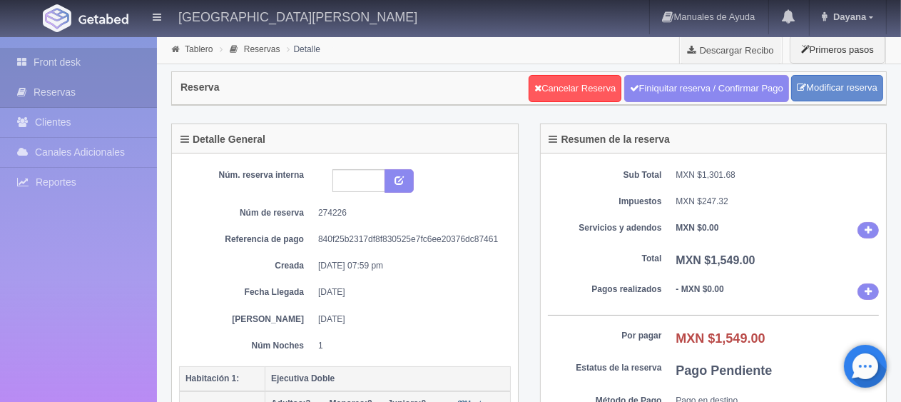
click at [136, 58] on link "Front desk" at bounding box center [78, 62] width 157 height 29
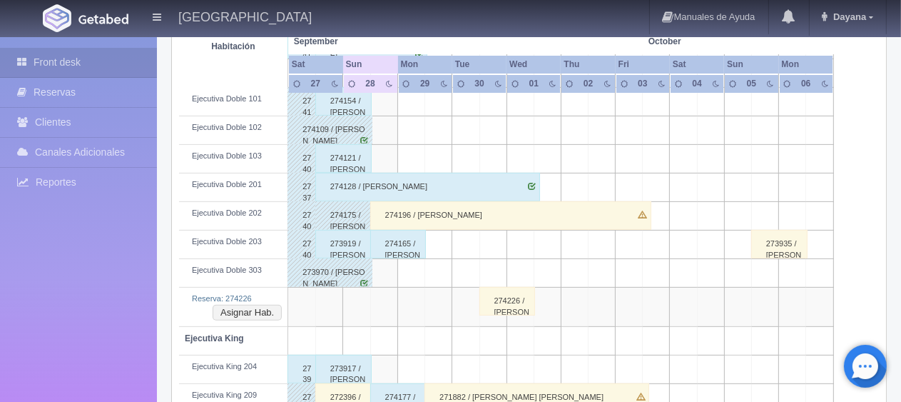
scroll to position [428, 0]
drag, startPoint x: 500, startPoint y: 292, endPoint x: 503, endPoint y: 301, distance: 9.0
click at [500, 292] on div "274226 / [PERSON_NAME]" at bounding box center [507, 301] width 56 height 29
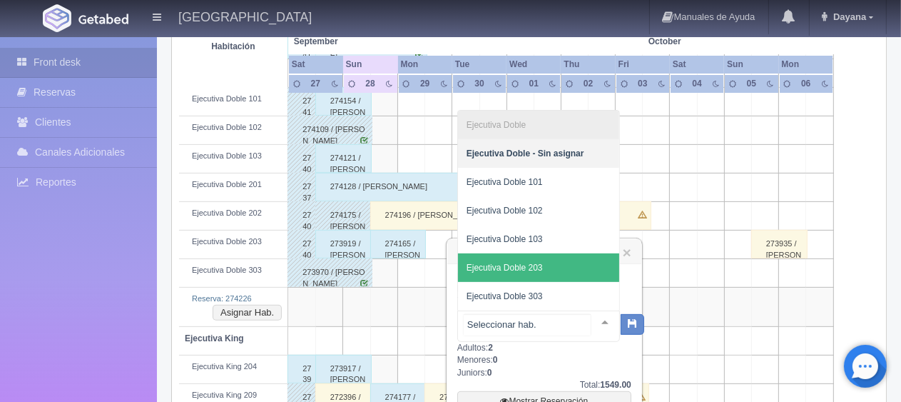
click at [561, 261] on span "Ejecutiva Doble 203" at bounding box center [538, 267] width 161 height 29
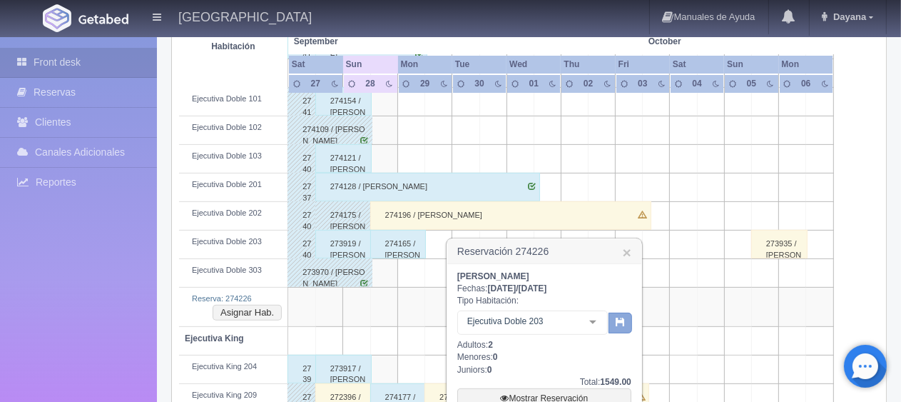
click at [622, 319] on icon "button" at bounding box center [620, 321] width 9 height 9
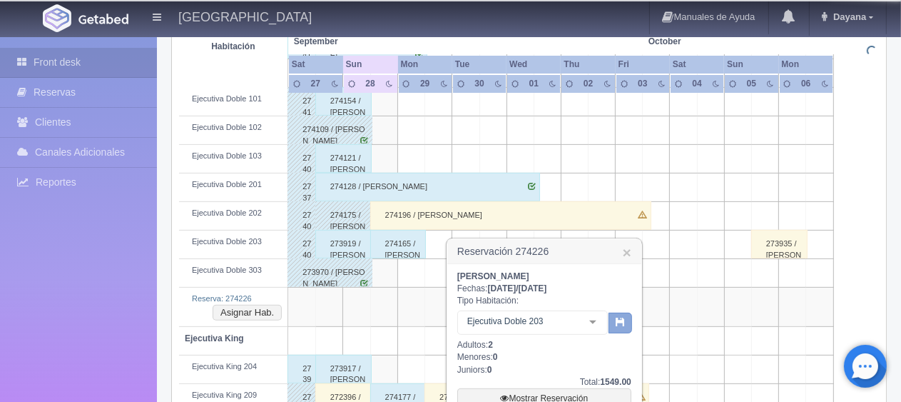
scroll to position [0, 0]
